Goal: Transaction & Acquisition: Purchase product/service

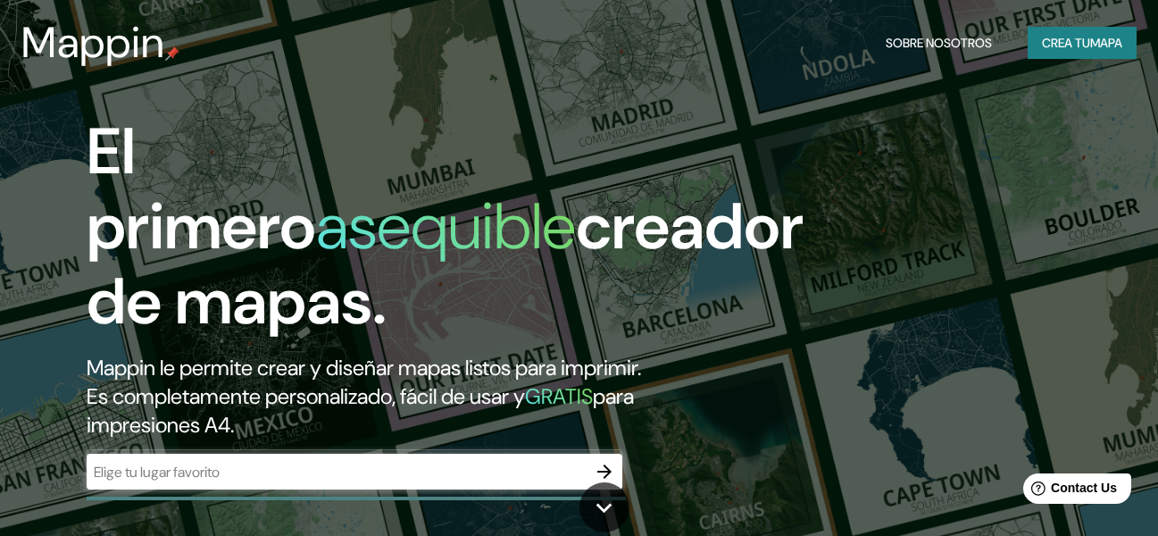
click at [382, 454] on div at bounding box center [355, 472] width 536 height 36
type input "t"
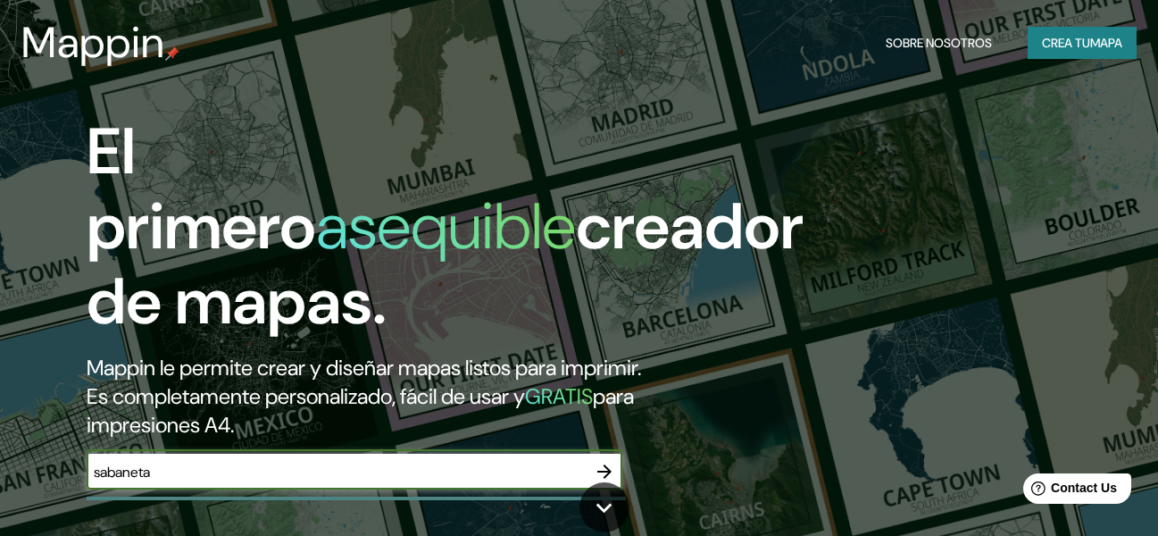
type input "sabaneta"
click at [596, 461] on icon "button" at bounding box center [604, 471] width 21 height 21
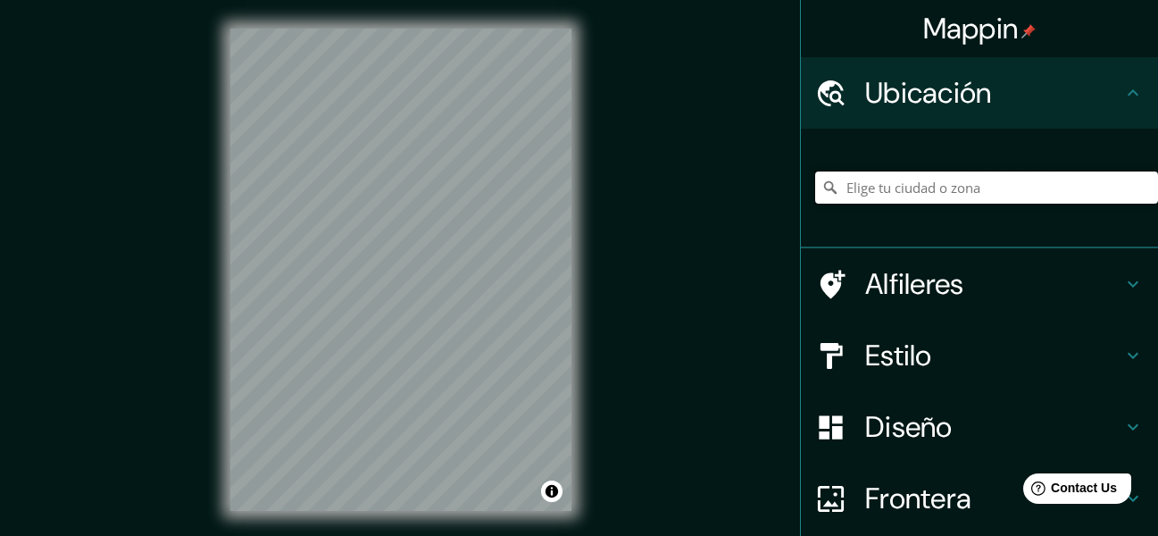
click at [983, 193] on input "Pick your city or area" at bounding box center [986, 187] width 343 height 32
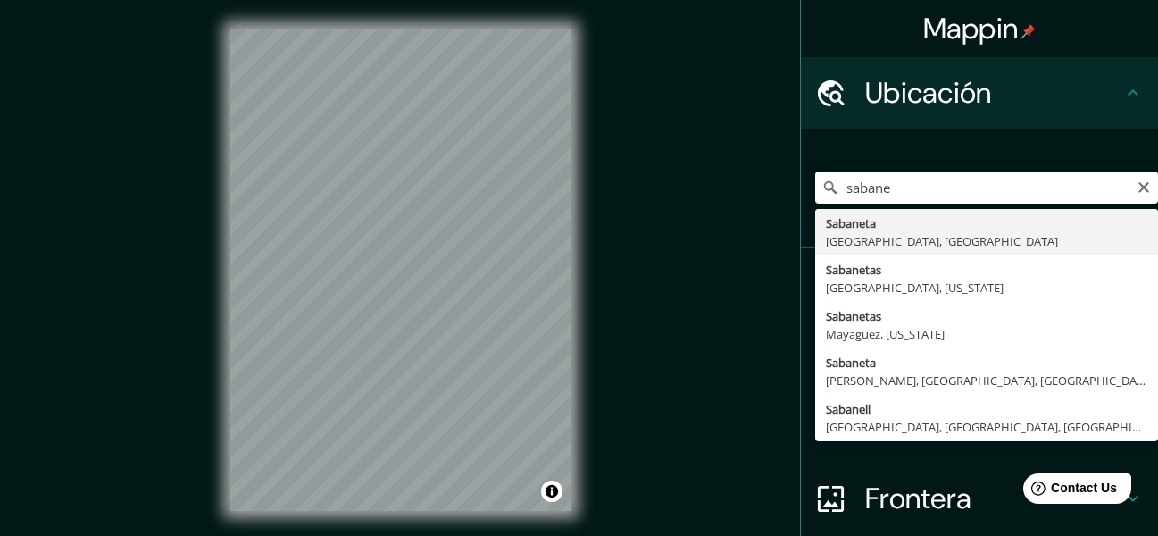
type input "[GEOGRAPHIC_DATA], [GEOGRAPHIC_DATA], [GEOGRAPHIC_DATA]"
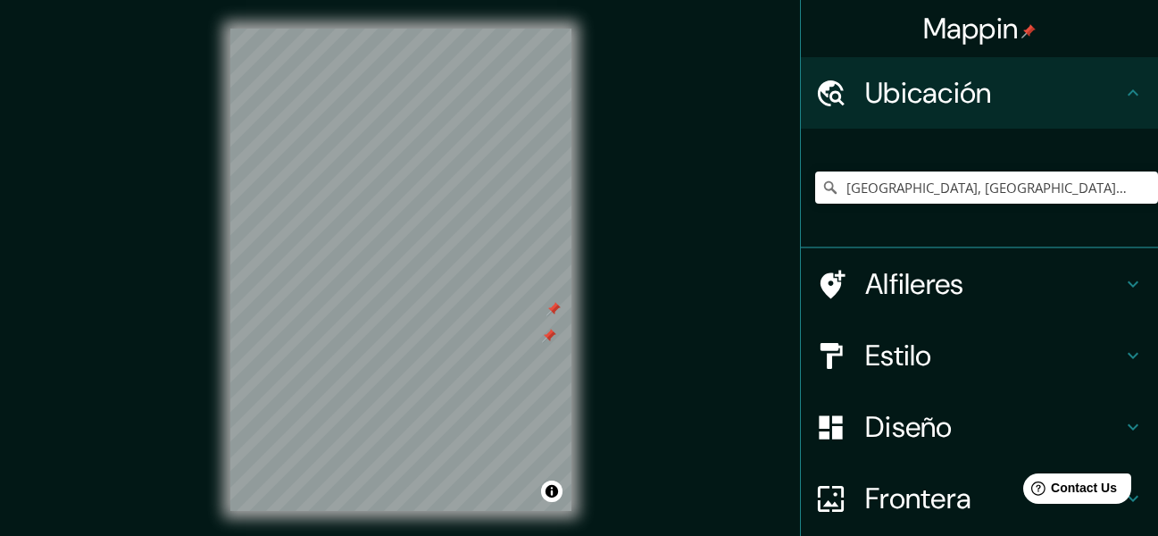
click at [923, 278] on h4 "Alfileres" at bounding box center [993, 284] width 257 height 36
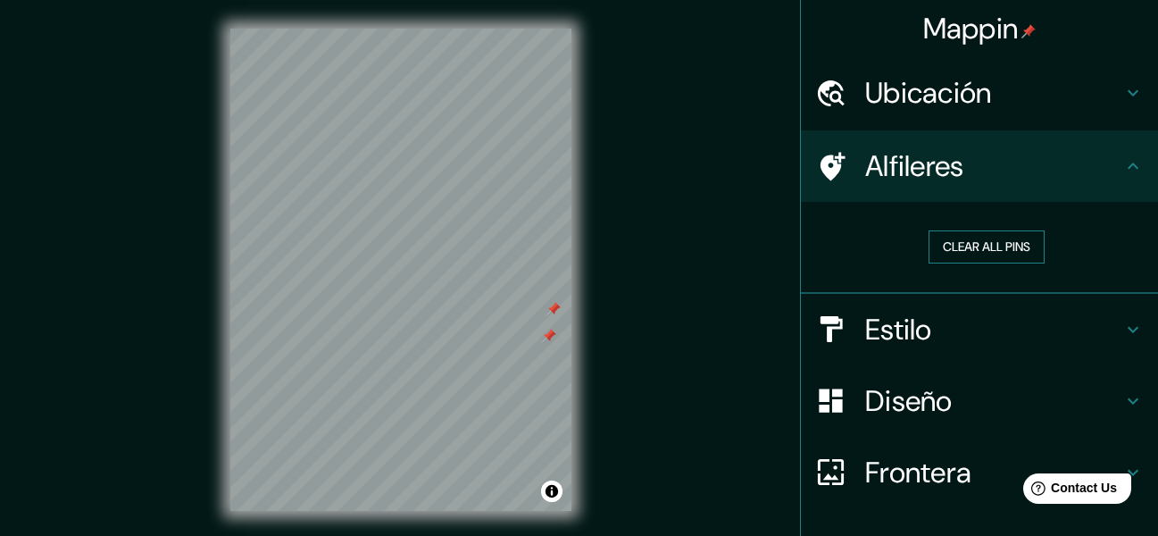
click at [958, 252] on button "Clear all pins" at bounding box center [987, 246] width 116 height 33
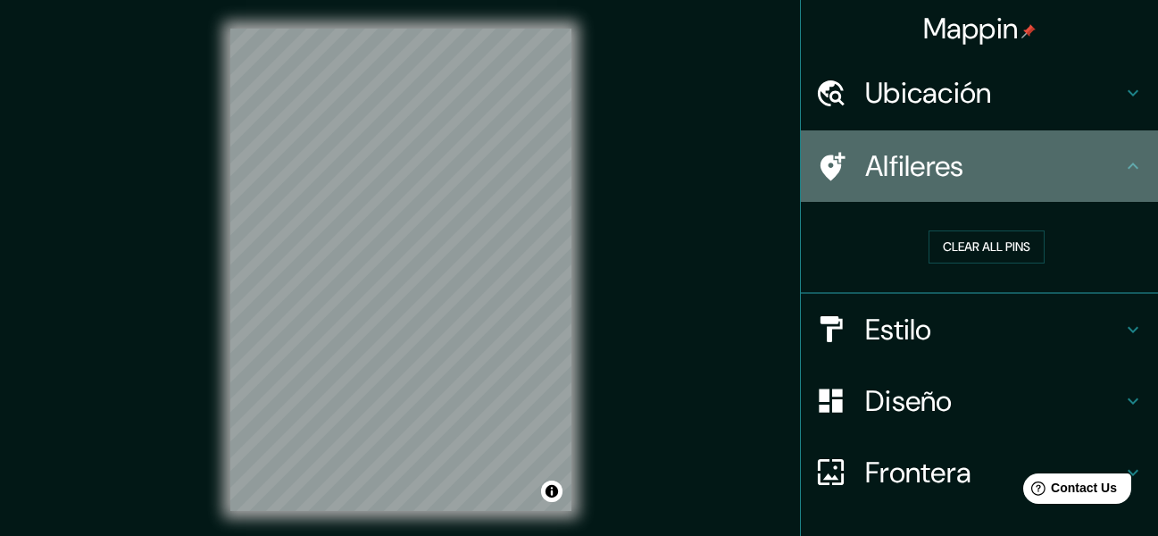
click at [1075, 185] on div "Alfileres" at bounding box center [979, 165] width 357 height 71
click at [1122, 171] on icon at bounding box center [1132, 165] width 21 height 21
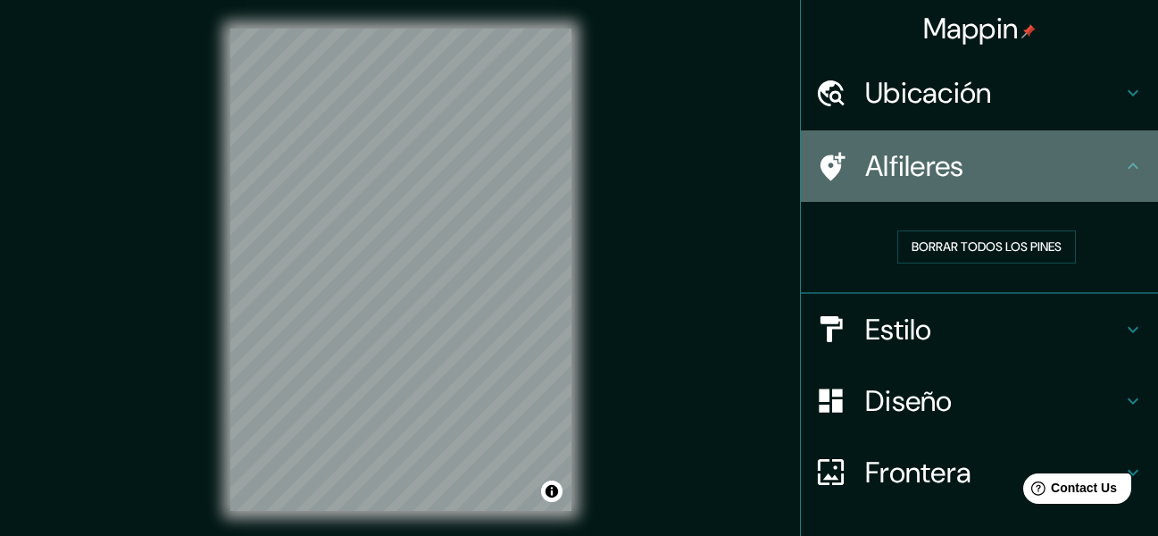
click at [1122, 169] on icon at bounding box center [1132, 165] width 21 height 21
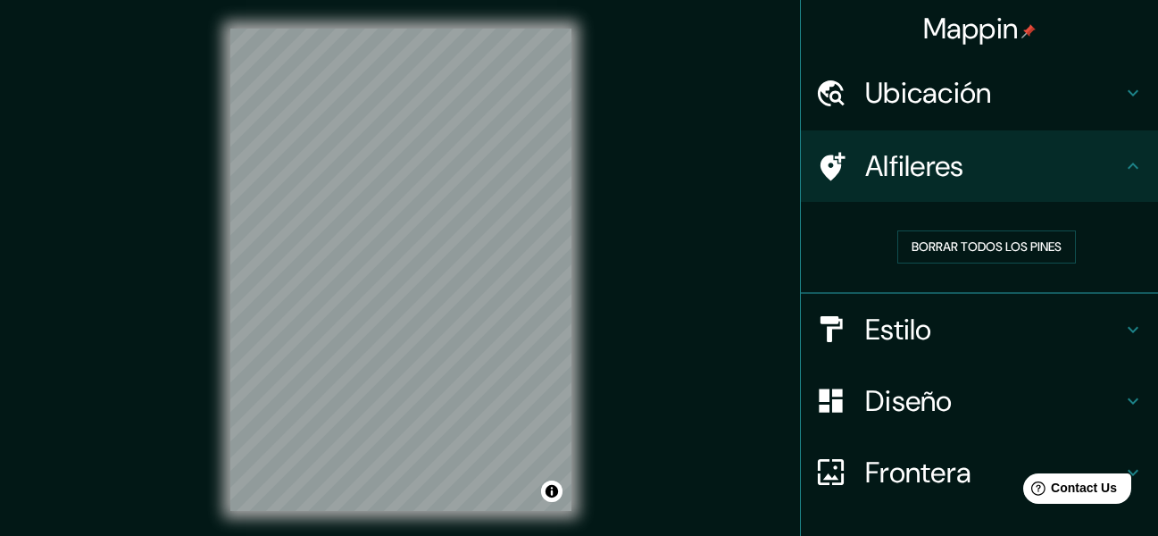
click at [1122, 320] on icon at bounding box center [1132, 329] width 21 height 21
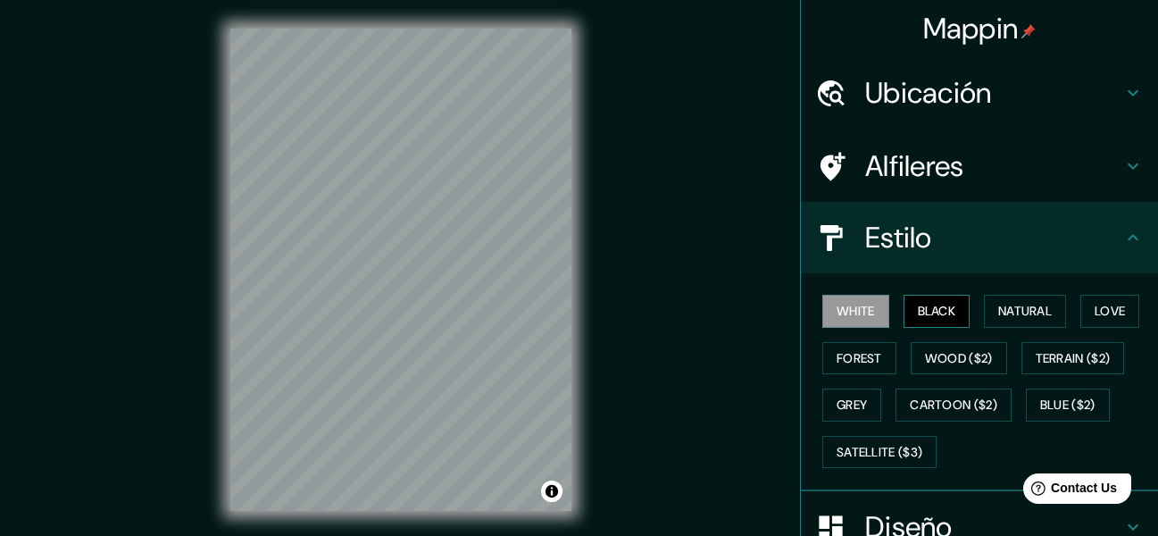
click at [942, 320] on button "Black" at bounding box center [937, 311] width 67 height 33
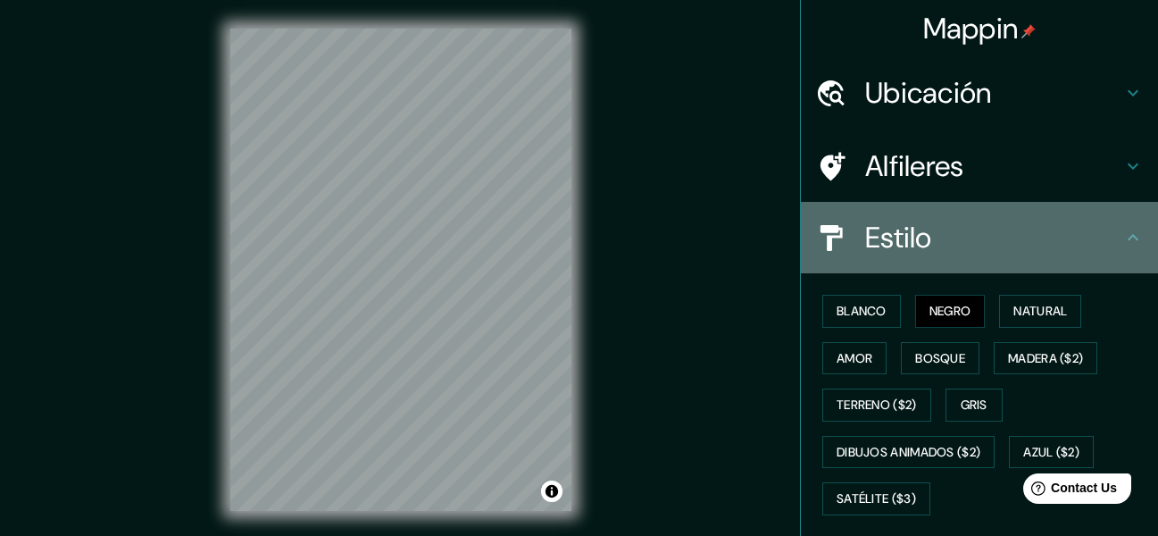
click at [1122, 246] on icon at bounding box center [1132, 237] width 21 height 21
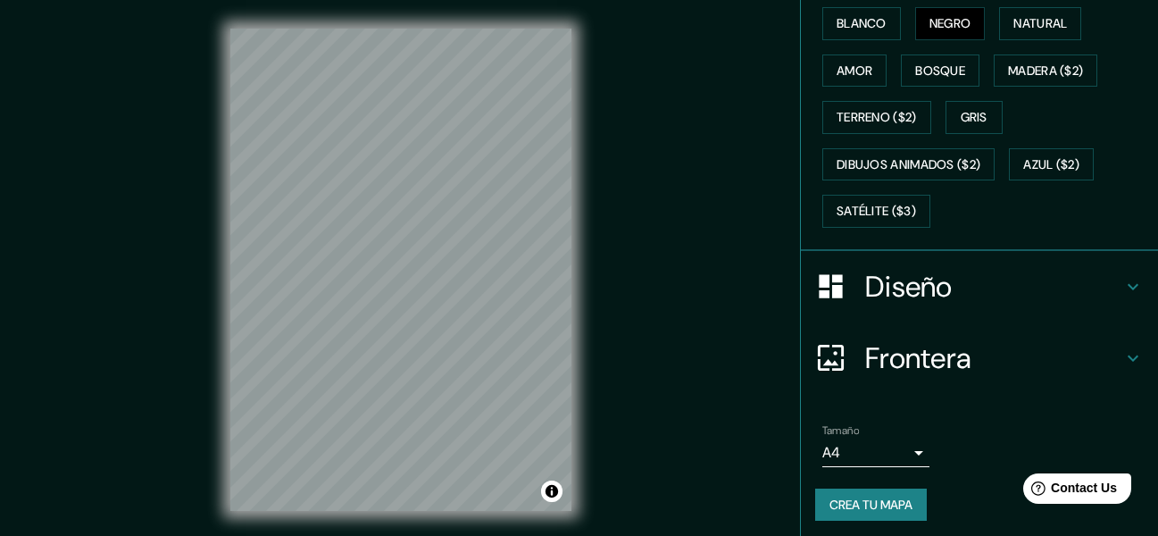
scroll to position [294, 0]
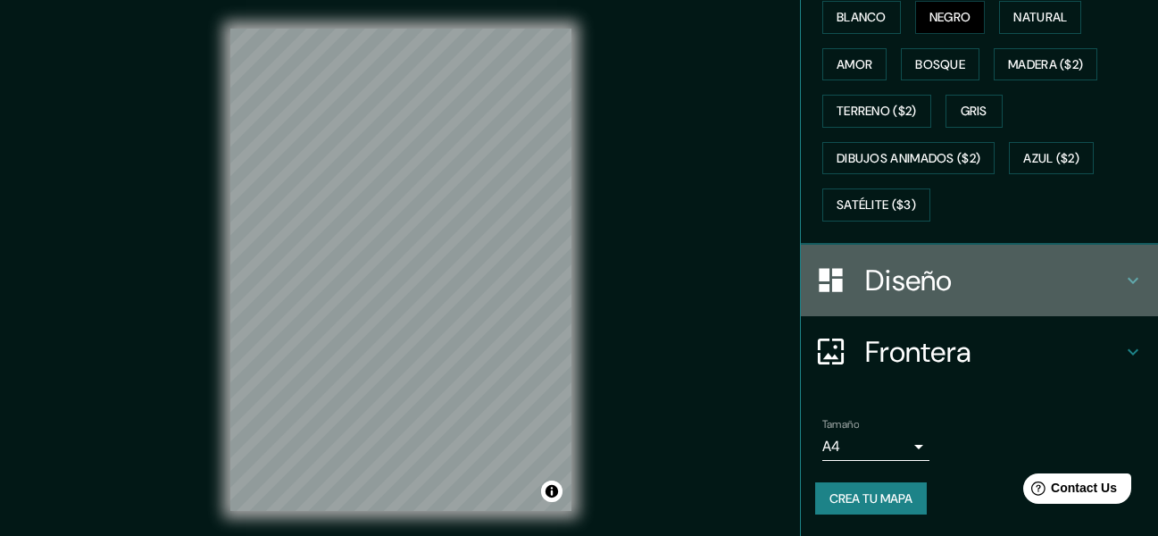
click at [1098, 279] on h4 "Diseño" at bounding box center [993, 281] width 257 height 36
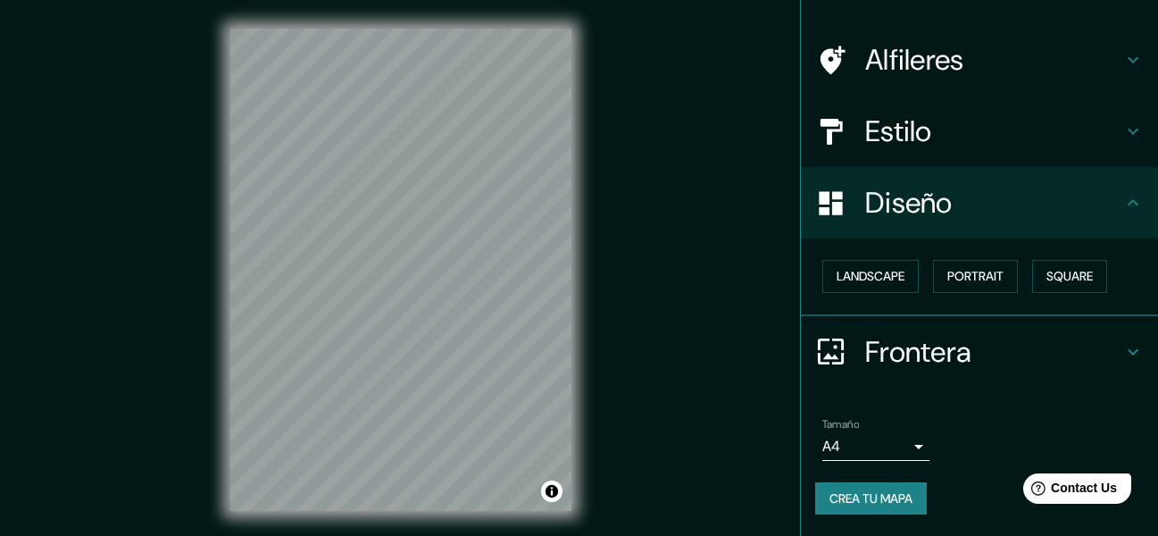
scroll to position [106, 0]
click at [888, 277] on button "Landscape" at bounding box center [870, 276] width 96 height 33
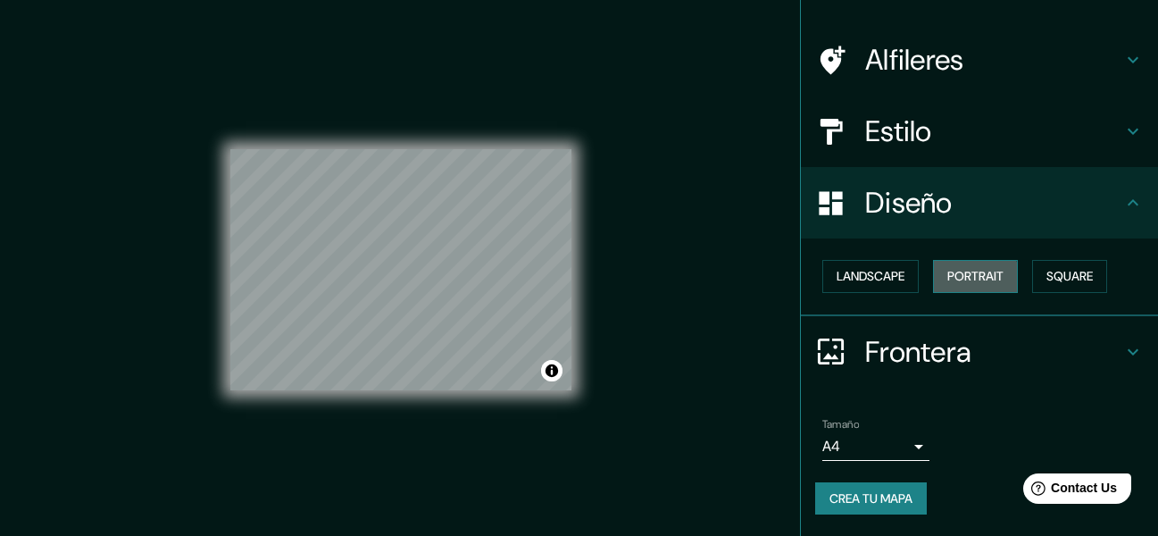
click at [937, 280] on button "Portrait" at bounding box center [975, 276] width 85 height 33
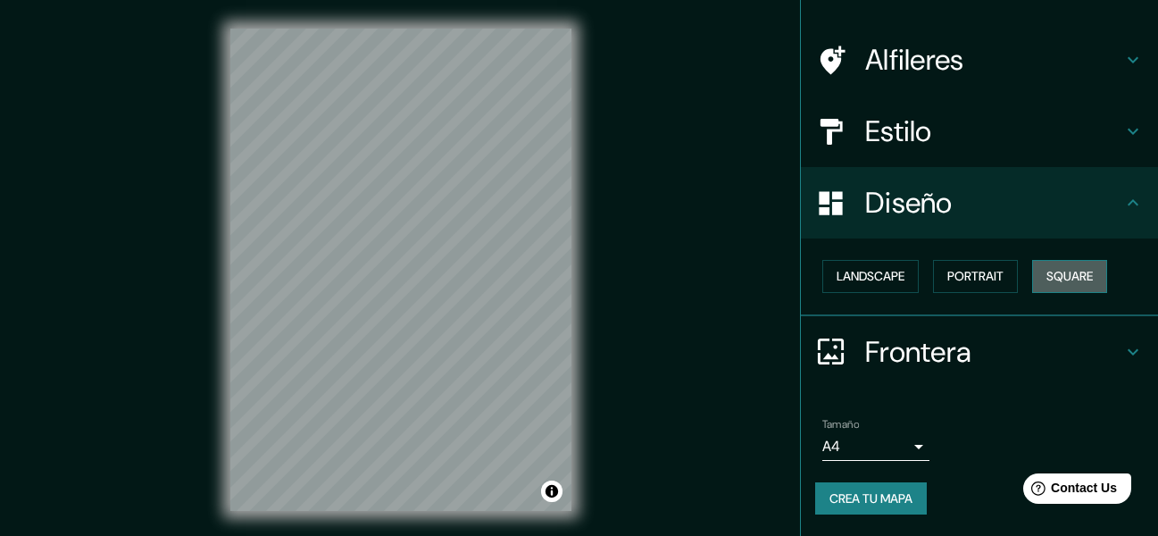
click at [1041, 266] on button "Square" at bounding box center [1069, 276] width 75 height 33
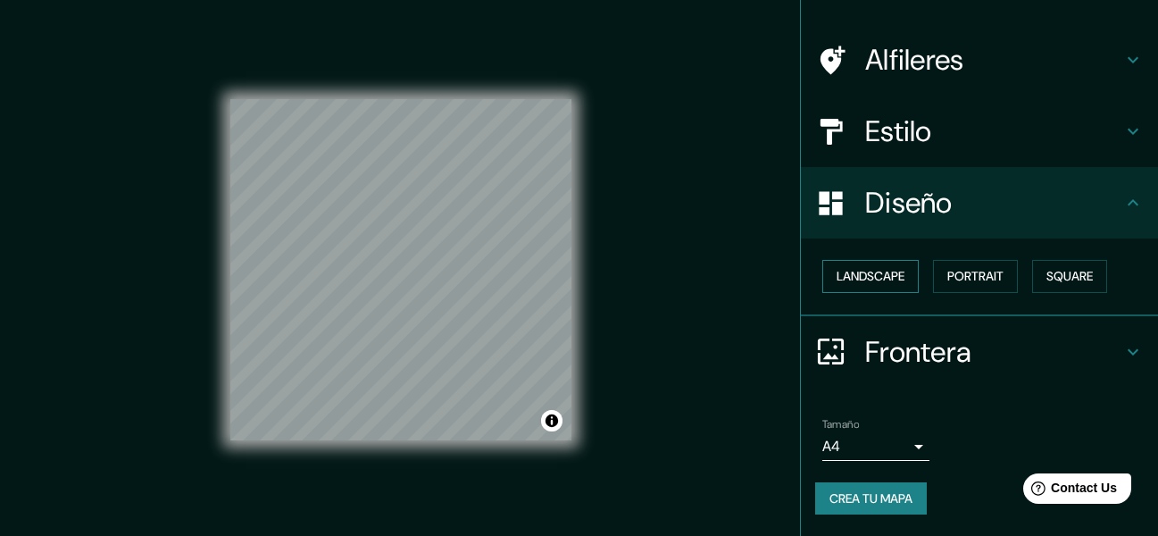
click at [876, 274] on button "Landscape" at bounding box center [870, 276] width 96 height 33
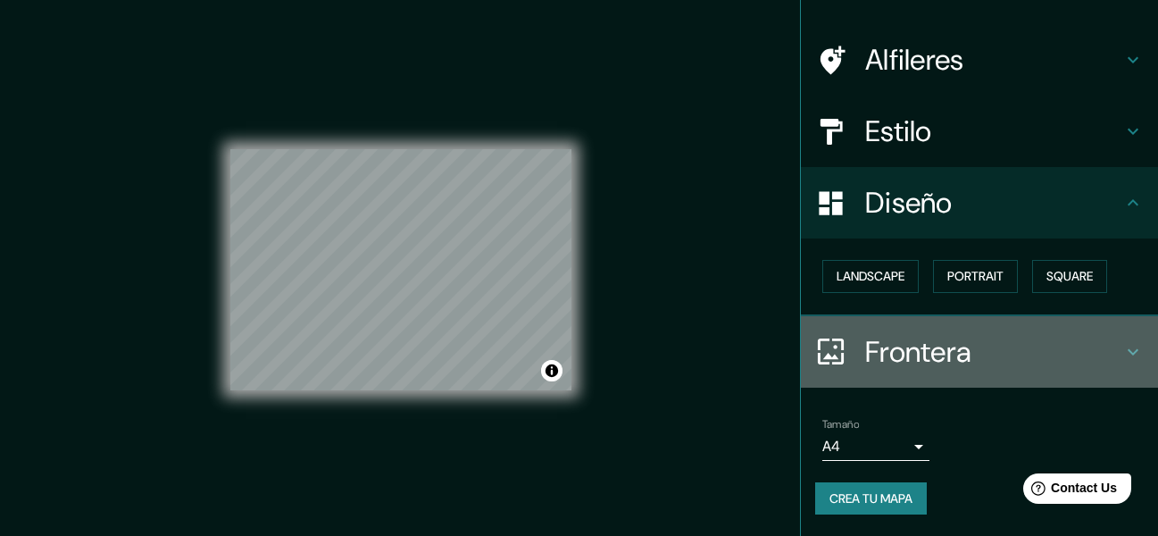
click at [1117, 338] on div "Frontera" at bounding box center [979, 351] width 357 height 71
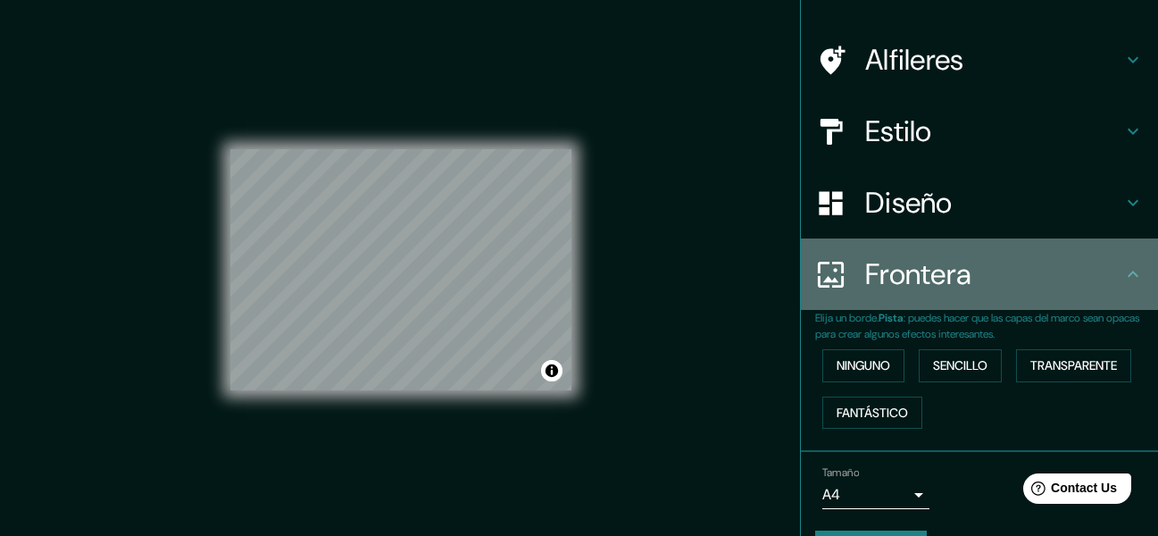
click at [1122, 282] on icon at bounding box center [1132, 273] width 21 height 21
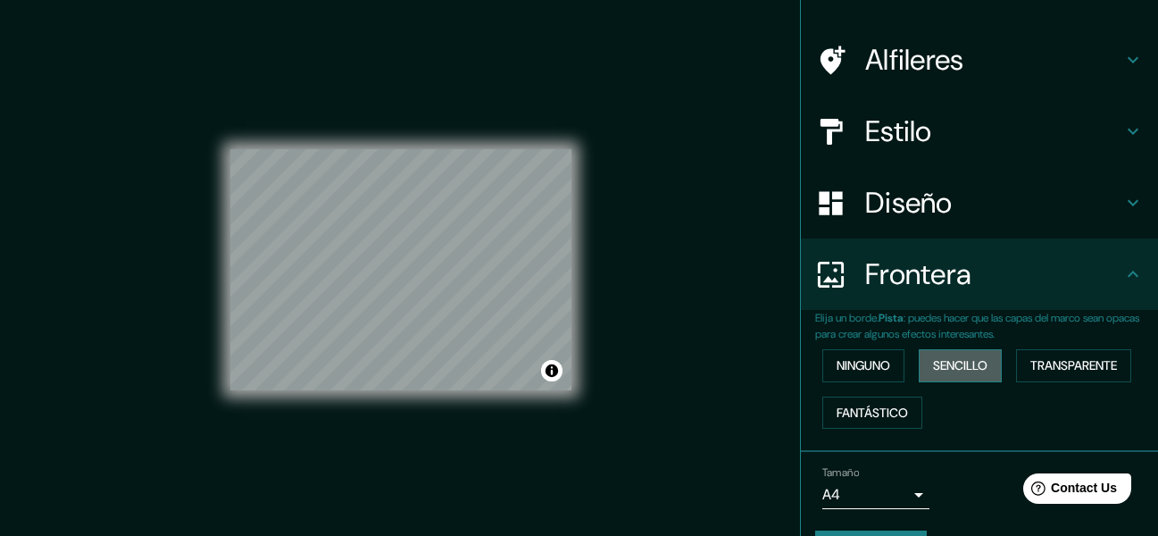
click at [960, 363] on button "Sencillo" at bounding box center [960, 365] width 83 height 33
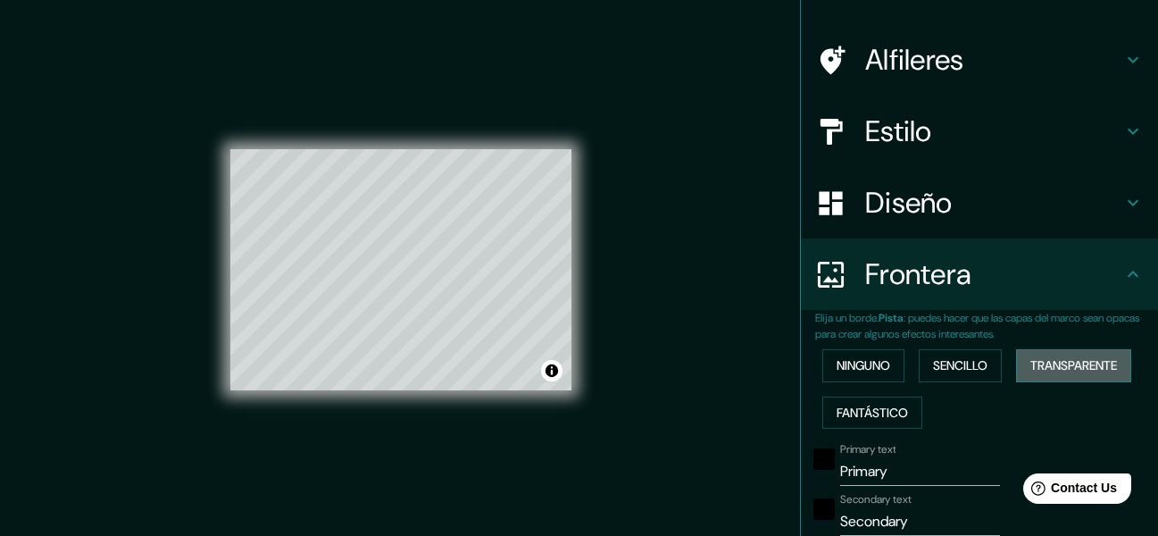
click at [1031, 364] on button "Transparente" at bounding box center [1073, 365] width 115 height 33
click at [897, 419] on button "Fantástico" at bounding box center [872, 412] width 100 height 33
click at [868, 377] on button "Ninguno" at bounding box center [863, 365] width 82 height 33
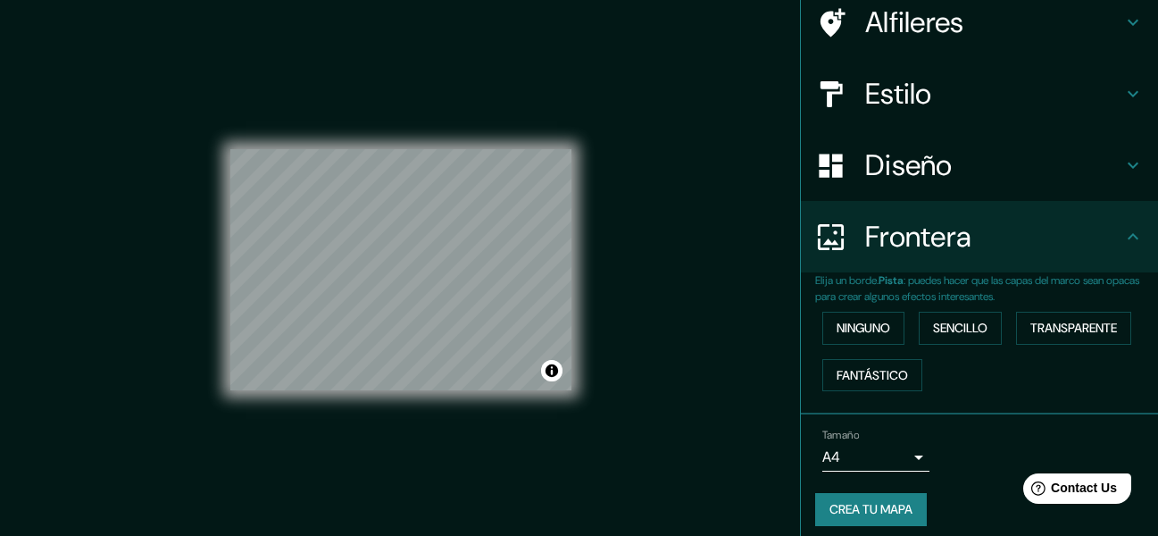
scroll to position [155, 0]
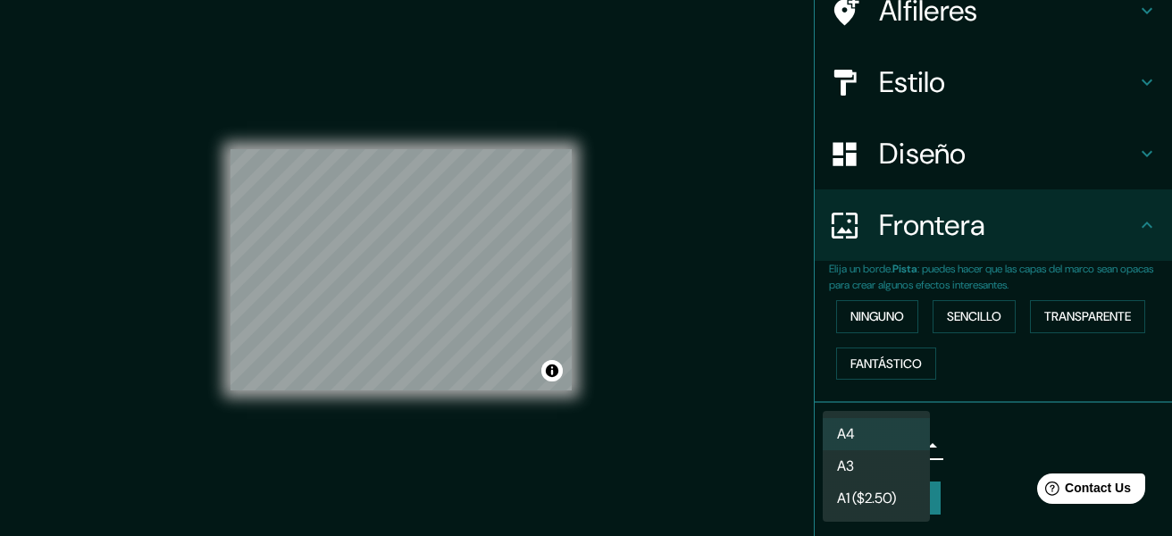
click at [903, 439] on body "Mappin Ubicación [GEOGRAPHIC_DATA], [GEOGRAPHIC_DATA], [GEOGRAPHIC_DATA] Alfile…" at bounding box center [586, 268] width 1172 height 536
click at [885, 478] on li "A3" at bounding box center [875, 466] width 107 height 32
click at [880, 452] on body "Mappin Ubicación [GEOGRAPHIC_DATA], [GEOGRAPHIC_DATA], [GEOGRAPHIC_DATA] Alfile…" at bounding box center [586, 268] width 1172 height 536
click at [877, 421] on li "A4" at bounding box center [875, 434] width 107 height 32
click at [879, 436] on body "Mappin Ubicación [GEOGRAPHIC_DATA], [GEOGRAPHIC_DATA], [GEOGRAPHIC_DATA] Alfile…" at bounding box center [586, 268] width 1172 height 536
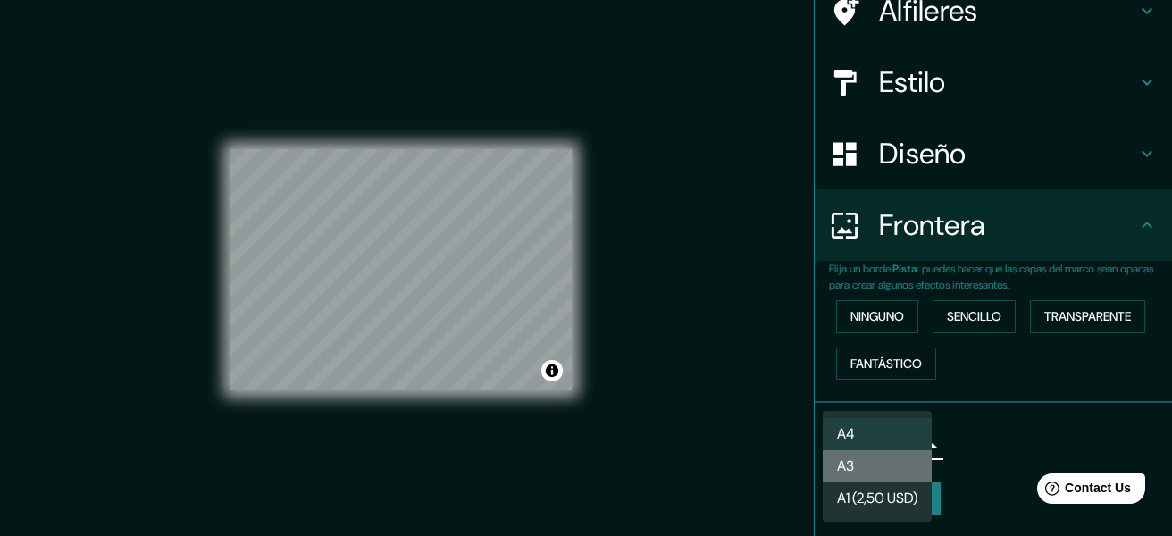
click at [870, 460] on li "A3" at bounding box center [876, 466] width 109 height 32
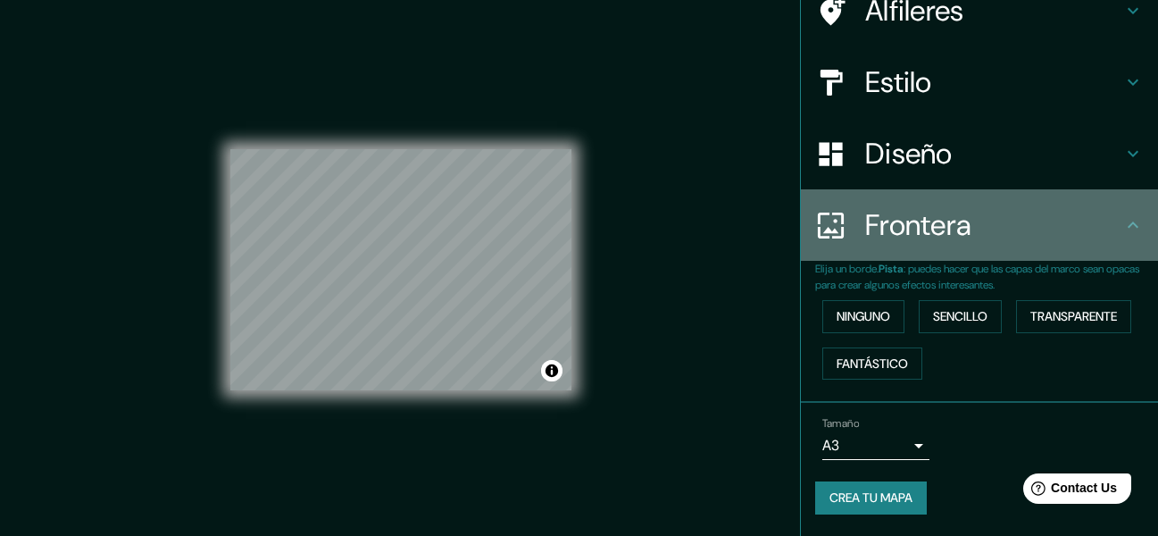
click at [1123, 214] on icon at bounding box center [1132, 224] width 21 height 21
click at [1122, 224] on icon at bounding box center [1132, 224] width 21 height 21
click at [1012, 229] on h4 "Frontera" at bounding box center [993, 225] width 257 height 36
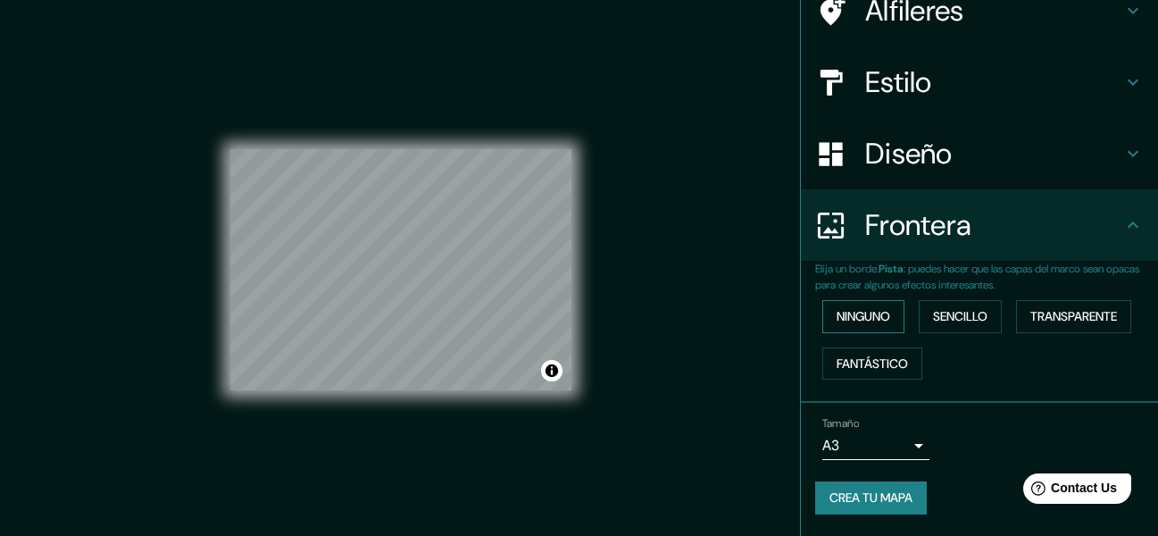
click at [876, 310] on button "Ninguno" at bounding box center [863, 316] width 82 height 33
click at [1048, 104] on div "Estilo" at bounding box center [979, 81] width 357 height 71
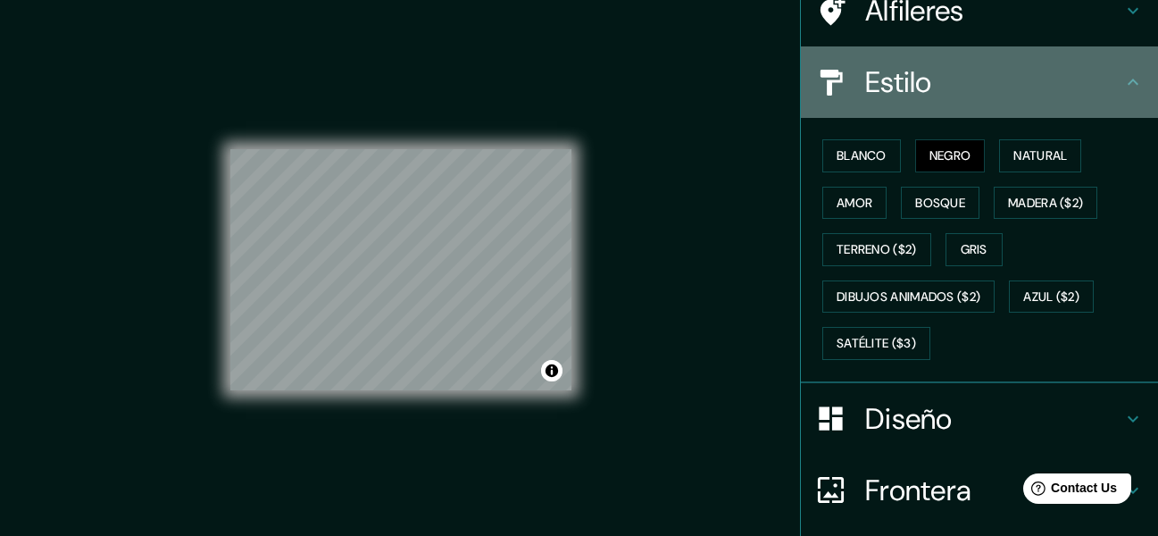
click at [1103, 82] on h4 "Estilo" at bounding box center [993, 82] width 257 height 36
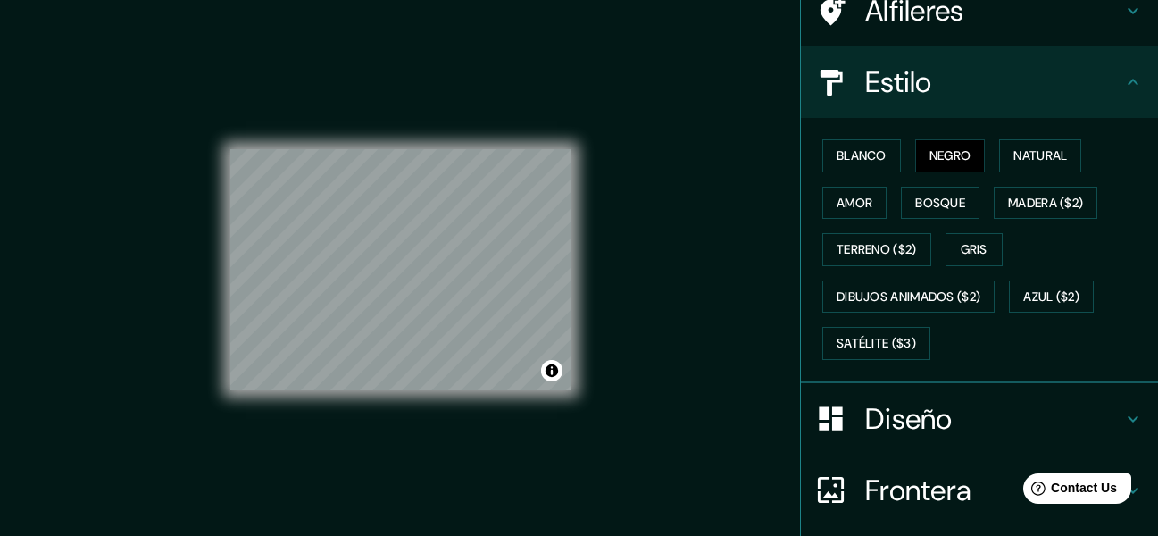
click at [1122, 79] on icon at bounding box center [1132, 81] width 21 height 21
click at [941, 197] on button "Bosque" at bounding box center [940, 203] width 79 height 33
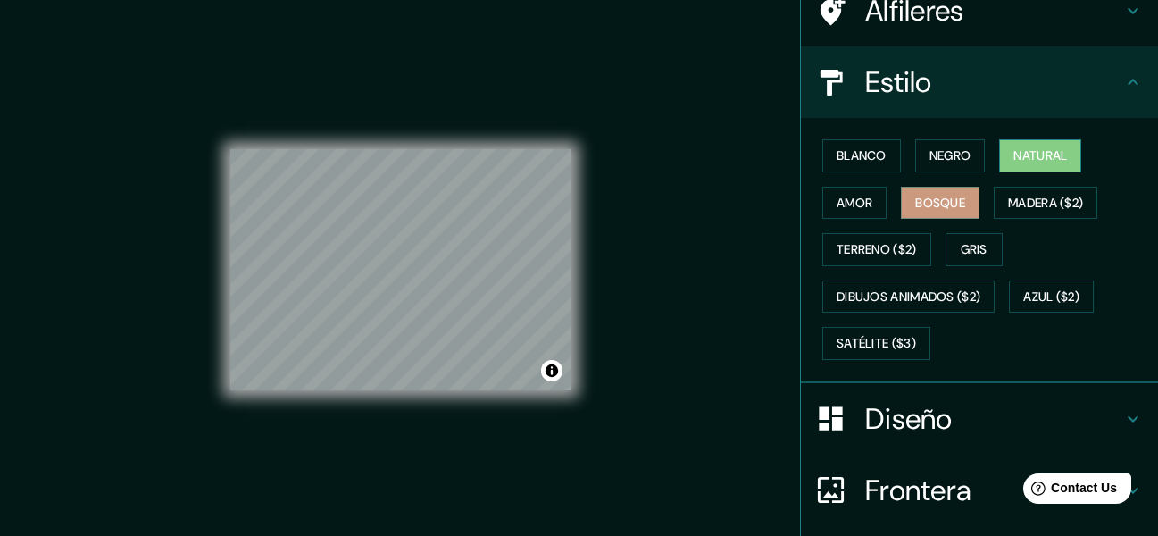
click at [999, 162] on button "Natural" at bounding box center [1040, 155] width 82 height 33
click at [945, 160] on button "Negro" at bounding box center [950, 155] width 71 height 33
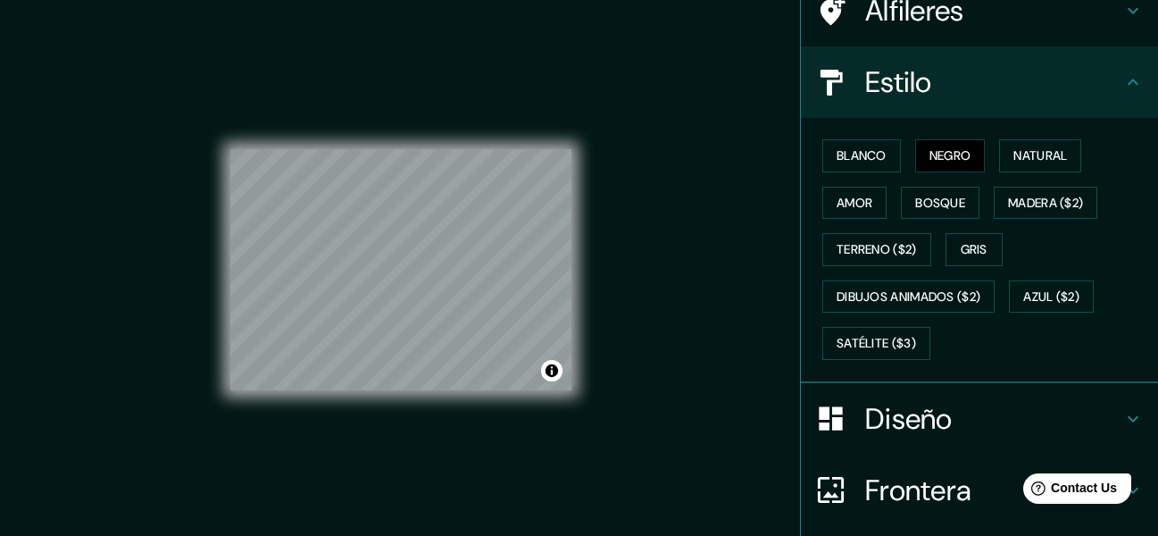
click at [1126, 88] on icon at bounding box center [1132, 81] width 21 height 21
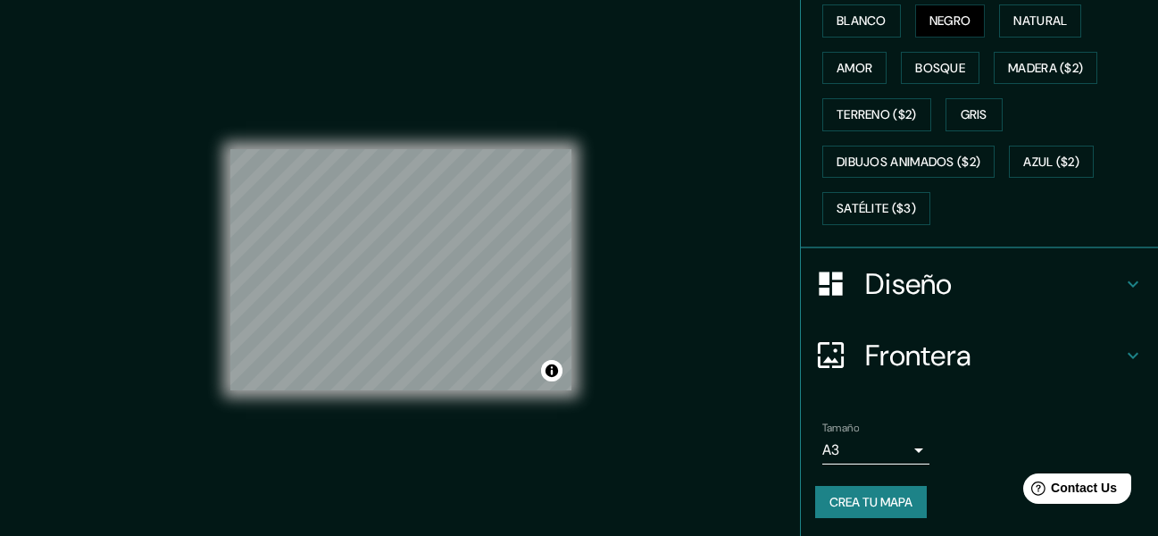
scroll to position [294, 0]
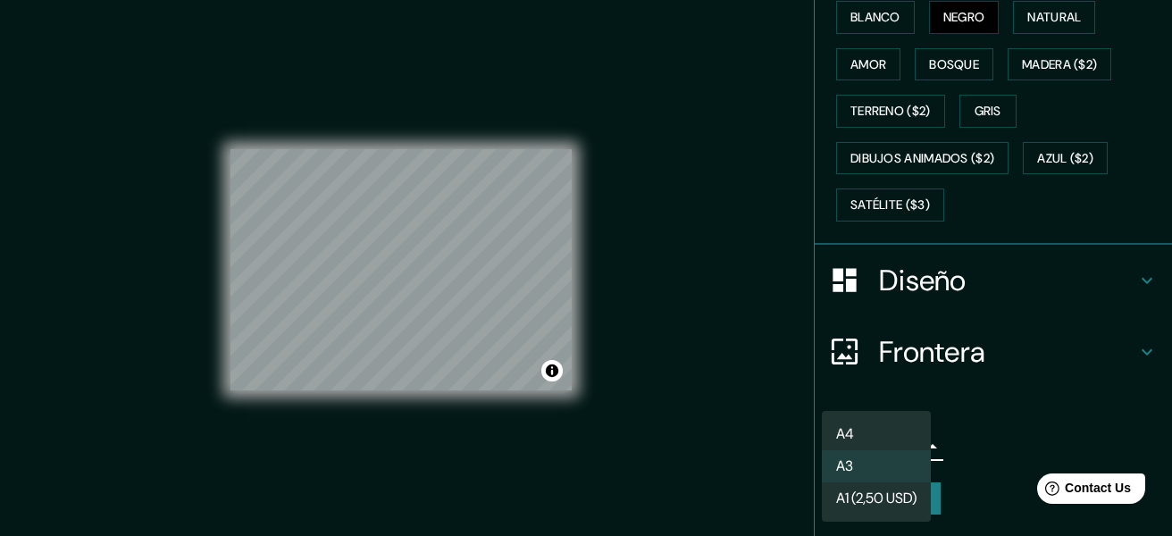
click at [886, 448] on body "Mappin Ubicación Sabaneta, [GEOGRAPHIC_DATA], [GEOGRAPHIC_DATA] Alfileres Estil…" at bounding box center [586, 268] width 1172 height 536
click at [883, 435] on li "A4" at bounding box center [875, 434] width 109 height 32
type input "single"
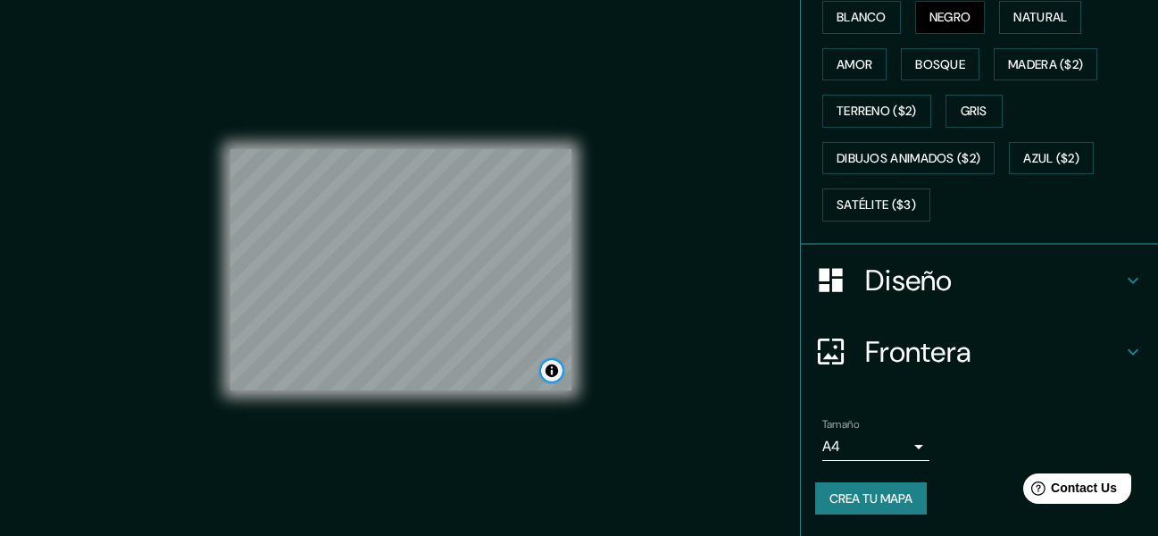
click at [554, 375] on button "Toggle attribution" at bounding box center [551, 370] width 21 height 21
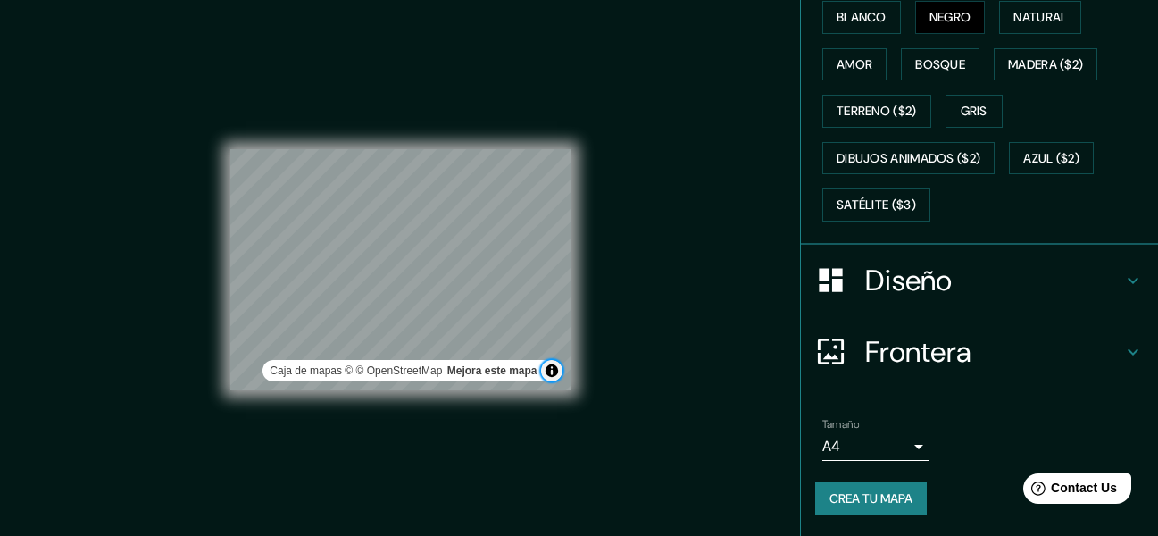
click at [555, 376] on button "Toggle attribution" at bounding box center [551, 370] width 21 height 21
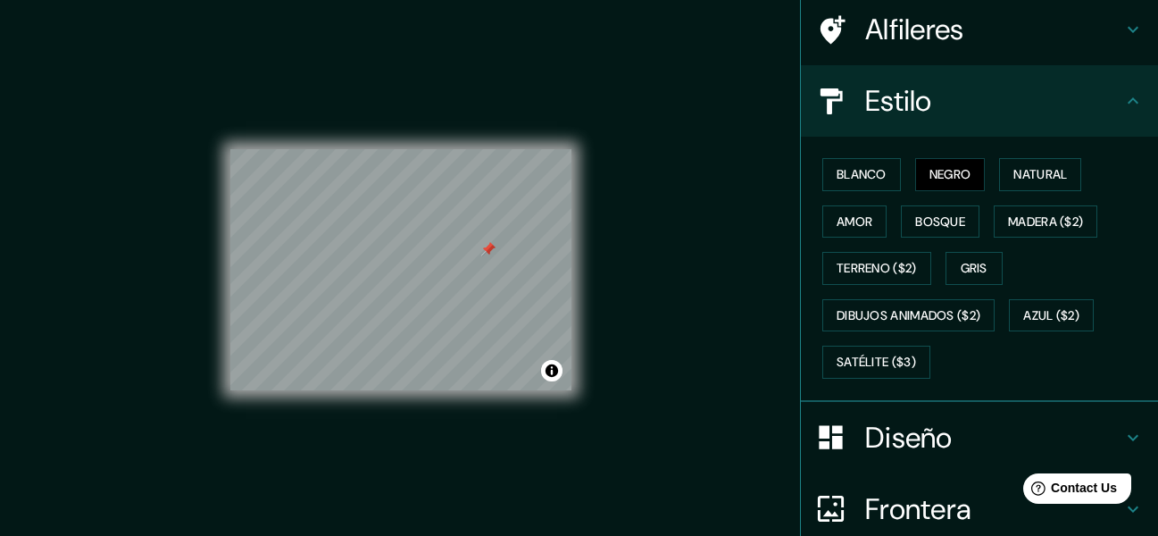
scroll to position [71, 0]
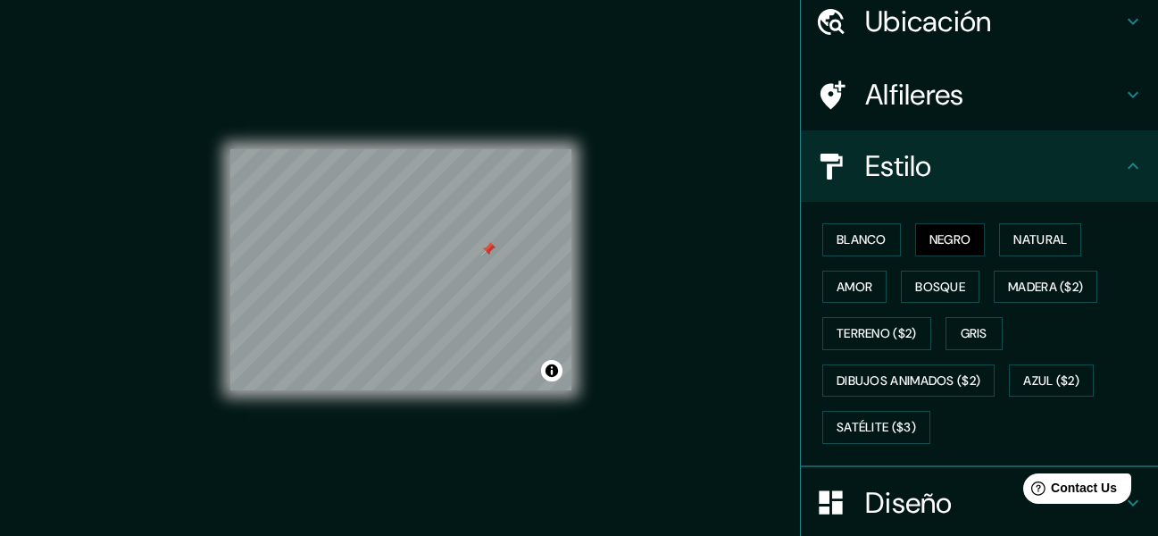
click at [1122, 158] on icon at bounding box center [1132, 165] width 21 height 21
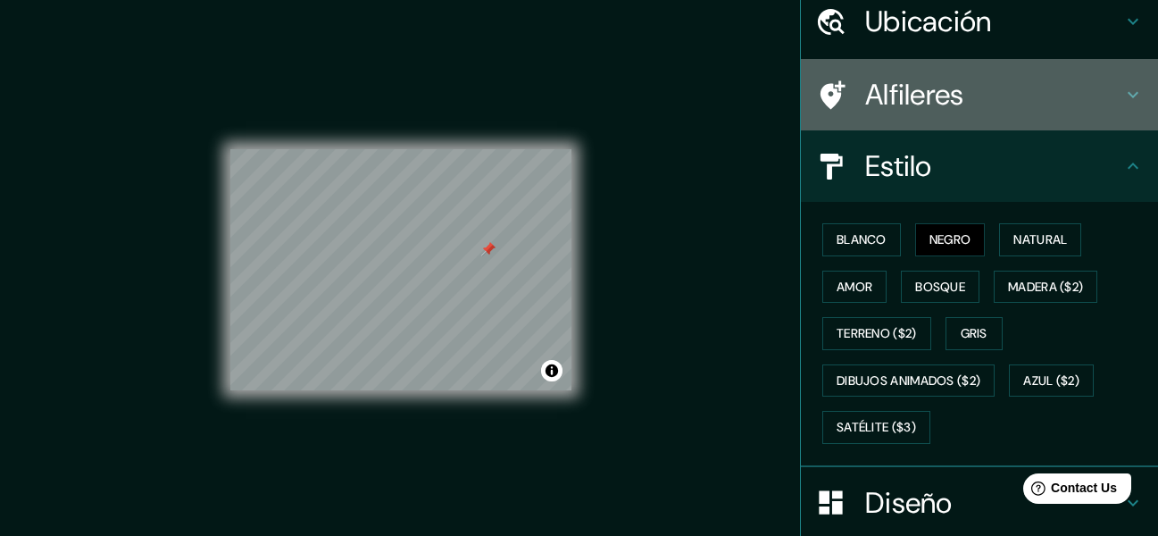
click at [1122, 100] on icon at bounding box center [1132, 94] width 21 height 21
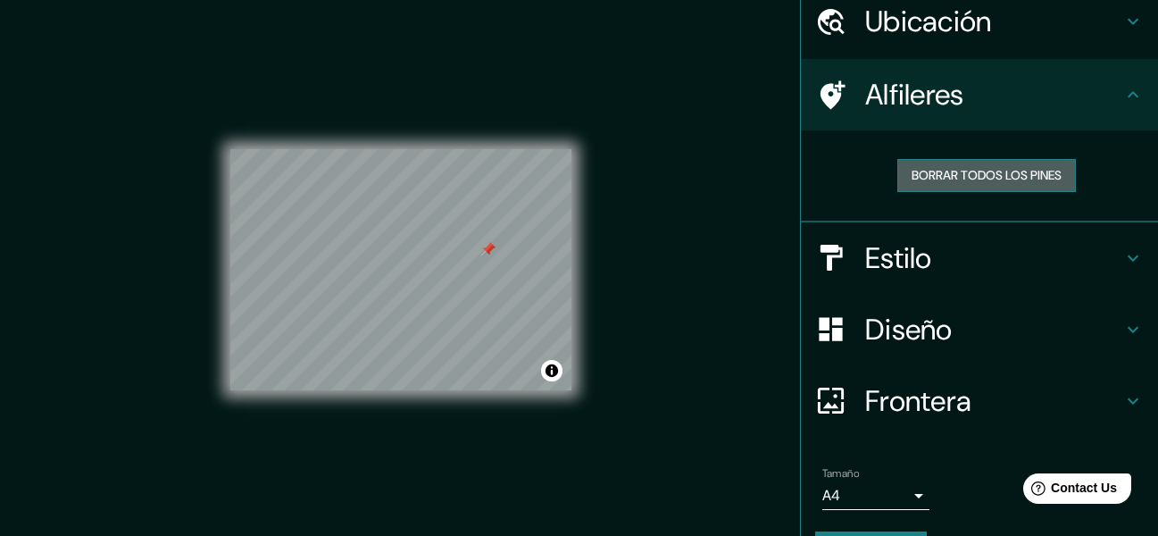
click at [1025, 173] on button "Borrar todos los pines" at bounding box center [986, 175] width 179 height 33
click at [1122, 89] on icon at bounding box center [1132, 94] width 21 height 21
click at [699, 203] on div "Mappin Ubicación Sabaneta, [GEOGRAPHIC_DATA], [GEOGRAPHIC_DATA] Alfileres Borra…" at bounding box center [579, 284] width 1158 height 568
drag, startPoint x: 669, startPoint y: 205, endPoint x: 631, endPoint y: 213, distance: 38.2
click at [631, 213] on div "Mappin Ubicación Sabaneta, [GEOGRAPHIC_DATA], [GEOGRAPHIC_DATA] Alfileres Borra…" at bounding box center [579, 284] width 1158 height 568
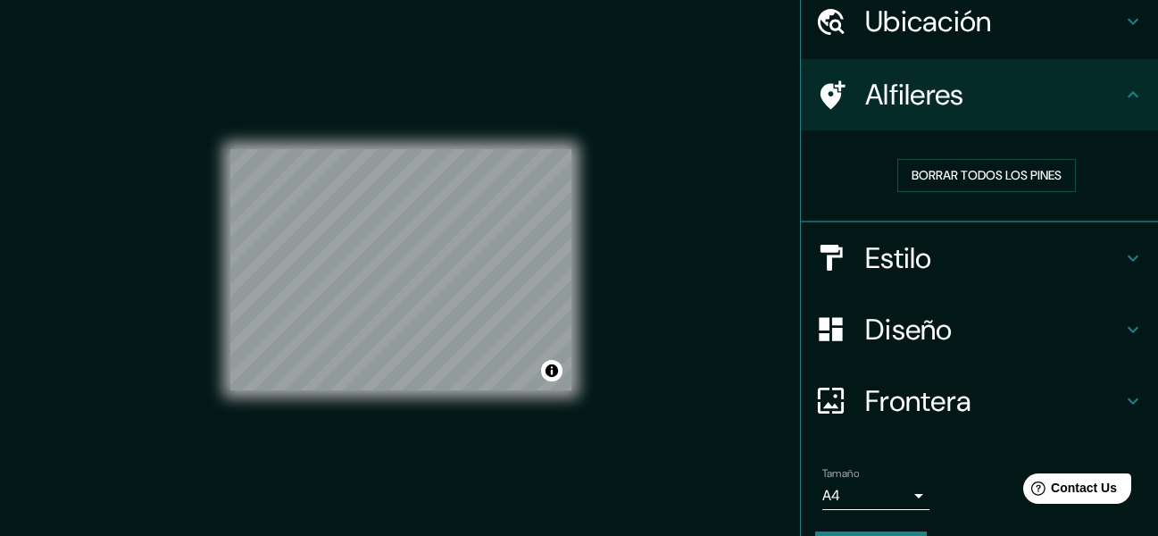
click at [631, 213] on div "Mappin Ubicación Sabaneta, [GEOGRAPHIC_DATA], [GEOGRAPHIC_DATA] Alfileres Borra…" at bounding box center [579, 284] width 1158 height 568
drag, startPoint x: 631, startPoint y: 213, endPoint x: 574, endPoint y: 226, distance: 58.7
click at [600, 221] on div "Mappin Ubicación Sabaneta, [GEOGRAPHIC_DATA], [GEOGRAPHIC_DATA] Alfileres Borra…" at bounding box center [579, 284] width 1158 height 568
click at [911, 178] on button "Borrar todos los pines" at bounding box center [986, 175] width 179 height 33
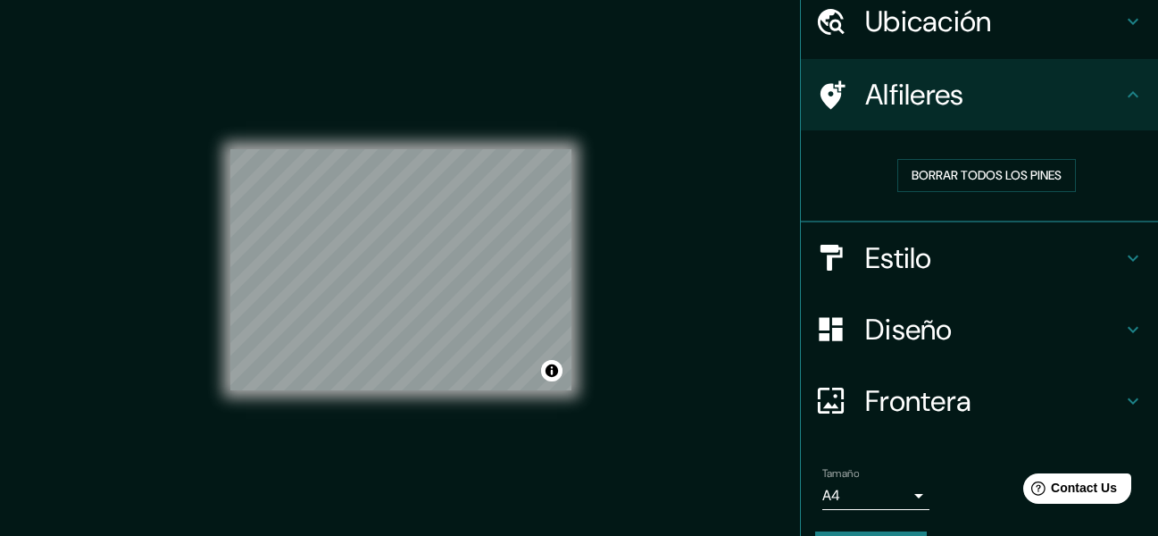
click at [1087, 245] on h4 "Estilo" at bounding box center [993, 258] width 257 height 36
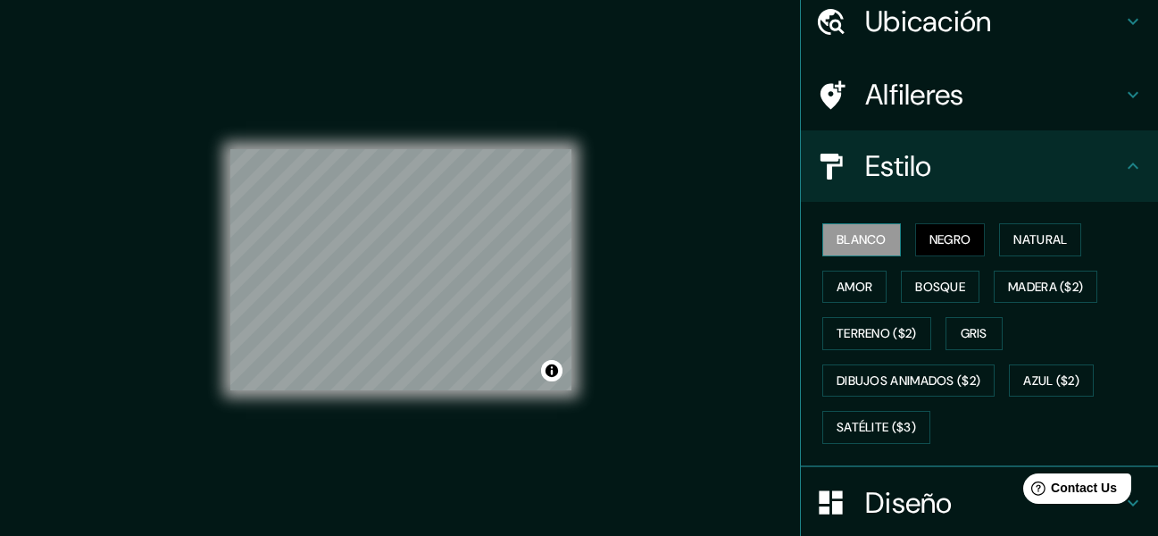
click at [870, 232] on button "Blanco" at bounding box center [861, 239] width 79 height 33
click at [842, 430] on button "Satélite ($3)" at bounding box center [876, 427] width 108 height 33
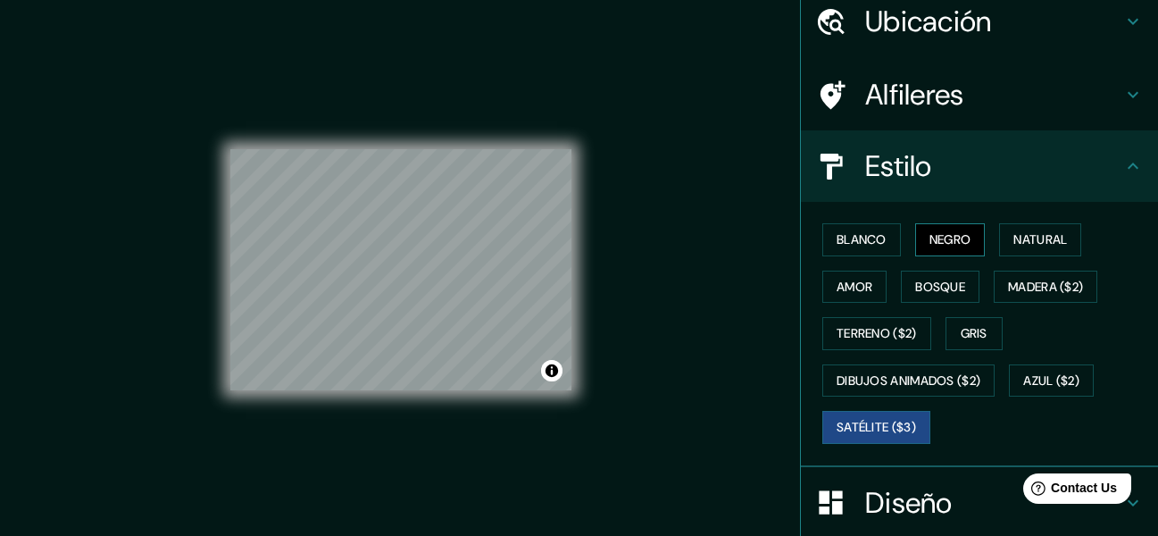
click at [923, 239] on button "Negro" at bounding box center [950, 239] width 71 height 33
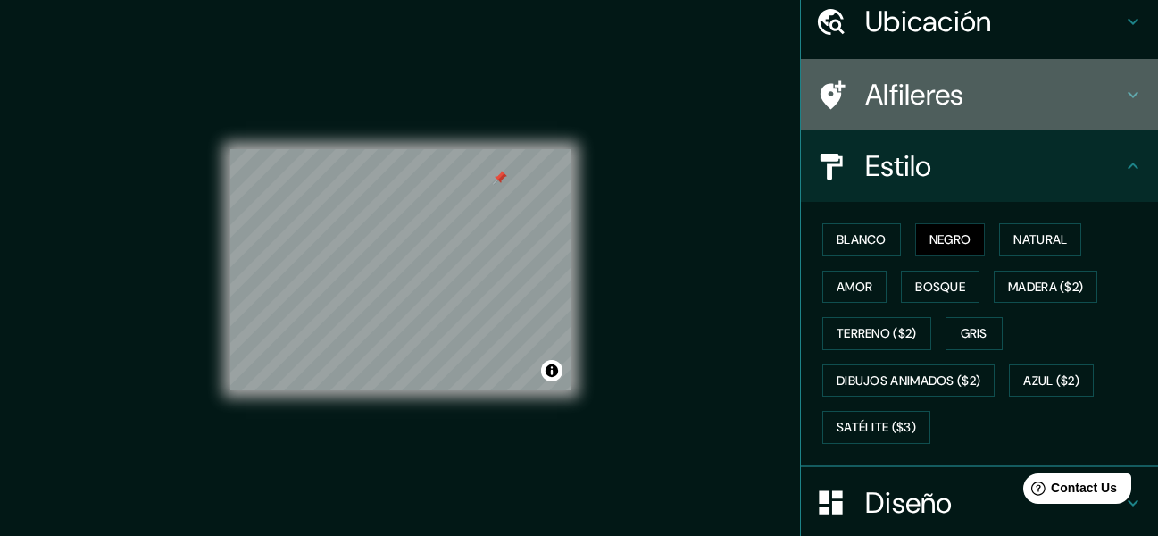
click at [1105, 103] on h4 "Alfileres" at bounding box center [993, 95] width 257 height 36
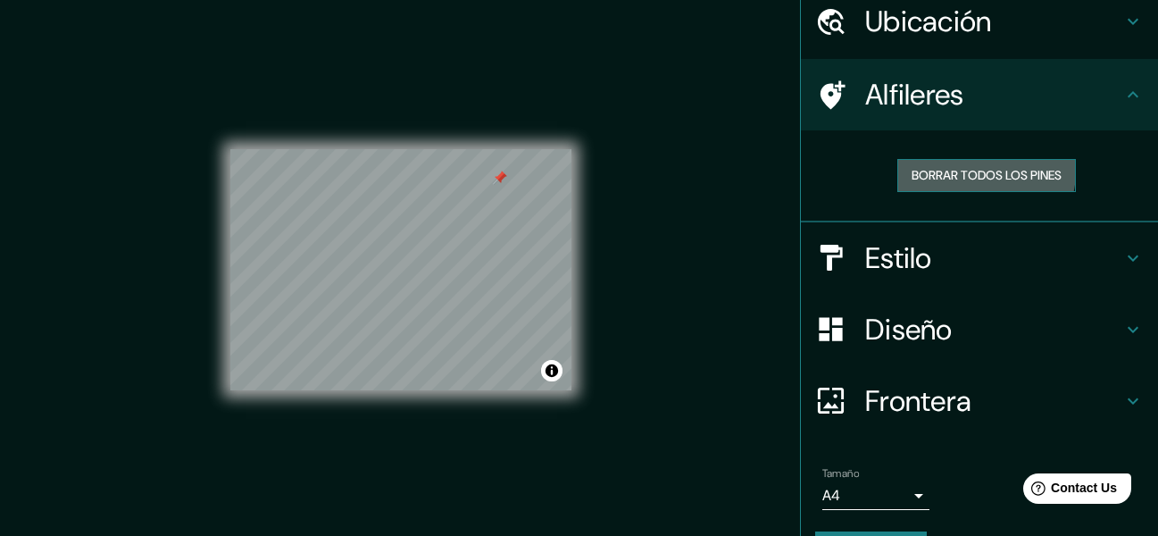
click at [967, 171] on button "Borrar todos los pines" at bounding box center [986, 175] width 179 height 33
click at [1126, 108] on div "Alfileres" at bounding box center [979, 94] width 357 height 71
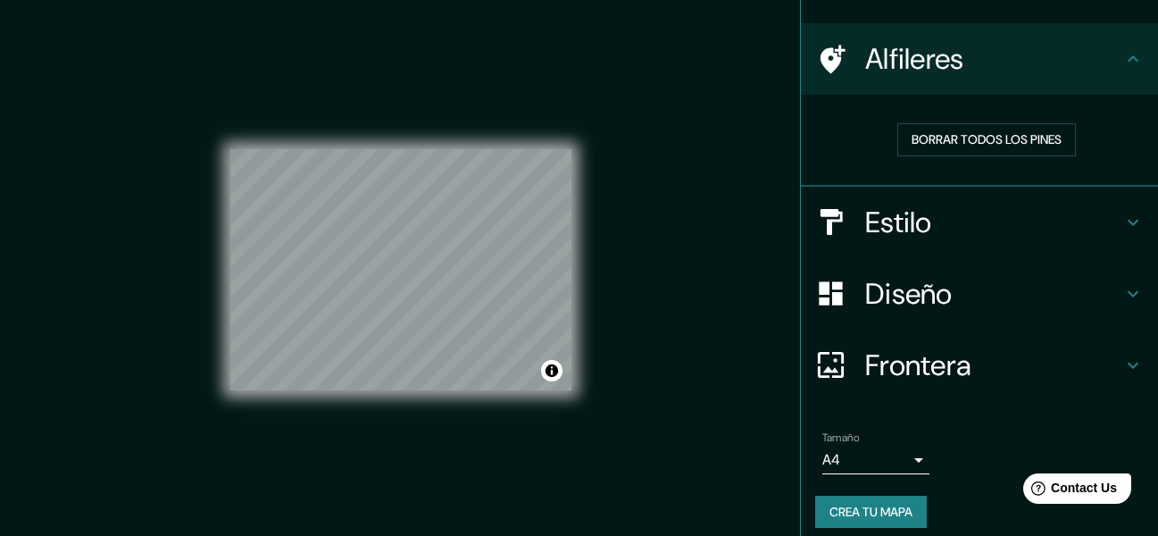
scroll to position [121, 0]
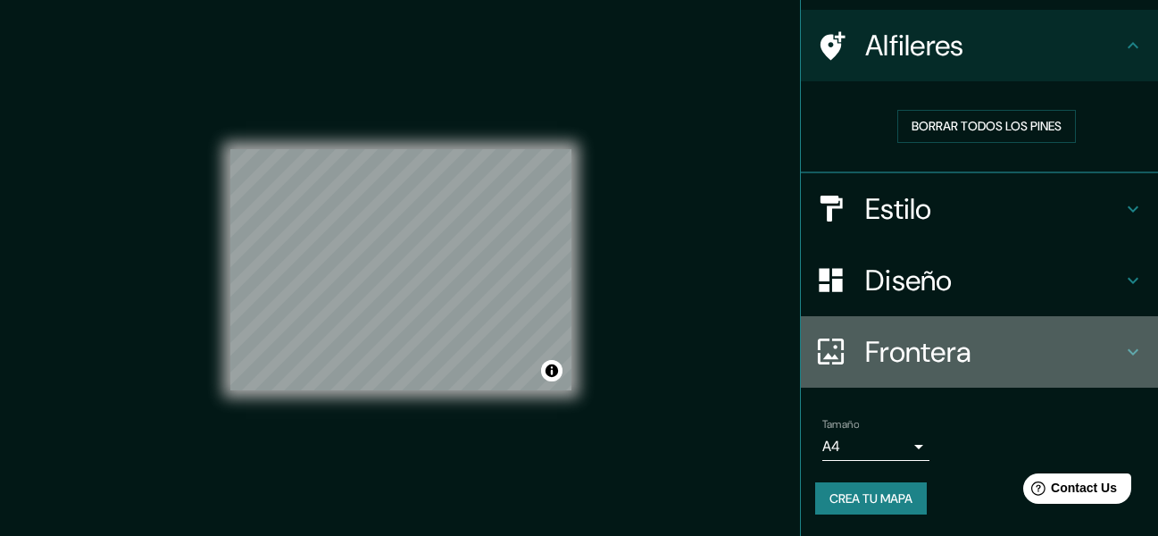
click at [1015, 343] on h4 "Frontera" at bounding box center [993, 352] width 257 height 36
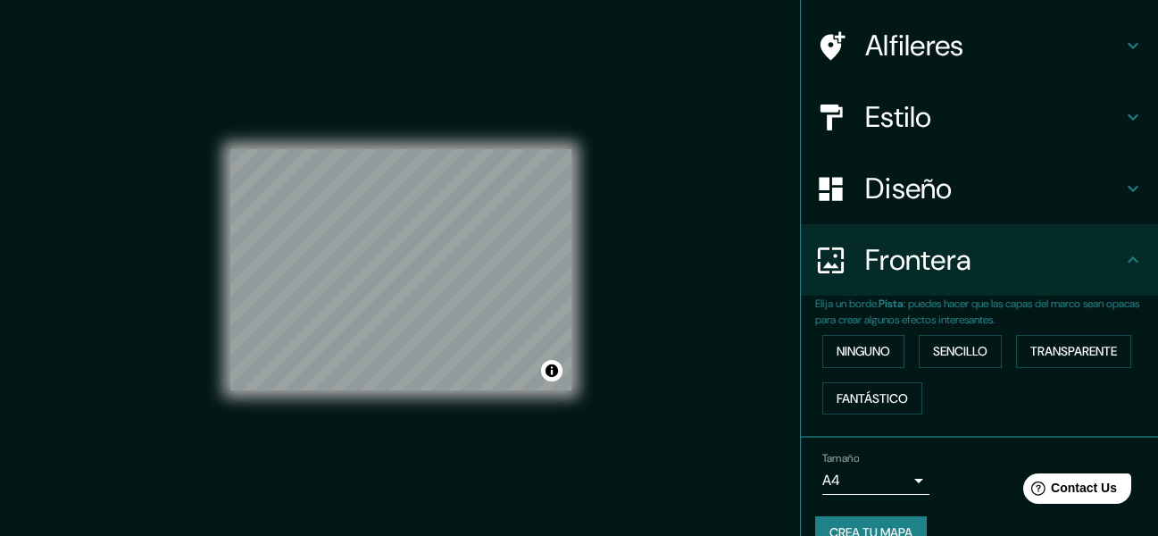
click at [1107, 246] on h4 "Frontera" at bounding box center [993, 260] width 257 height 36
click at [1040, 201] on h4 "Diseño" at bounding box center [993, 189] width 257 height 36
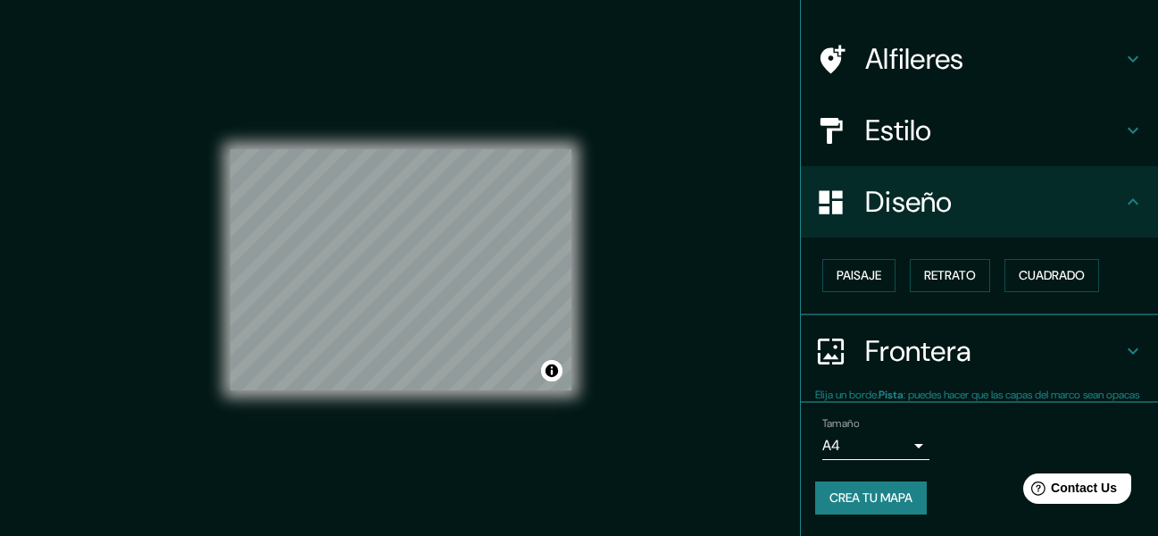
scroll to position [106, 0]
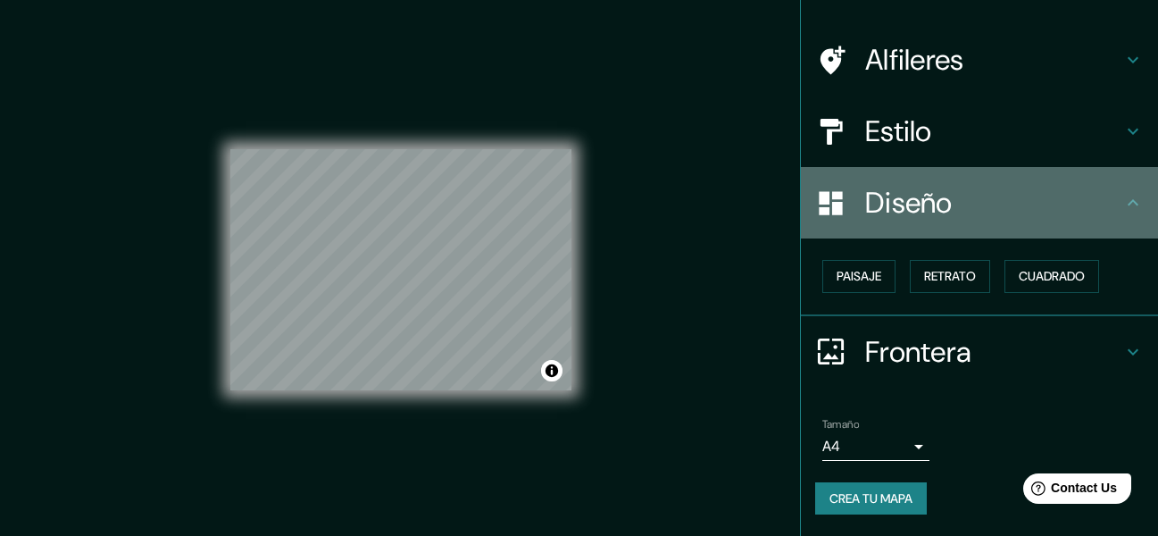
click at [1022, 200] on h4 "Diseño" at bounding box center [993, 203] width 257 height 36
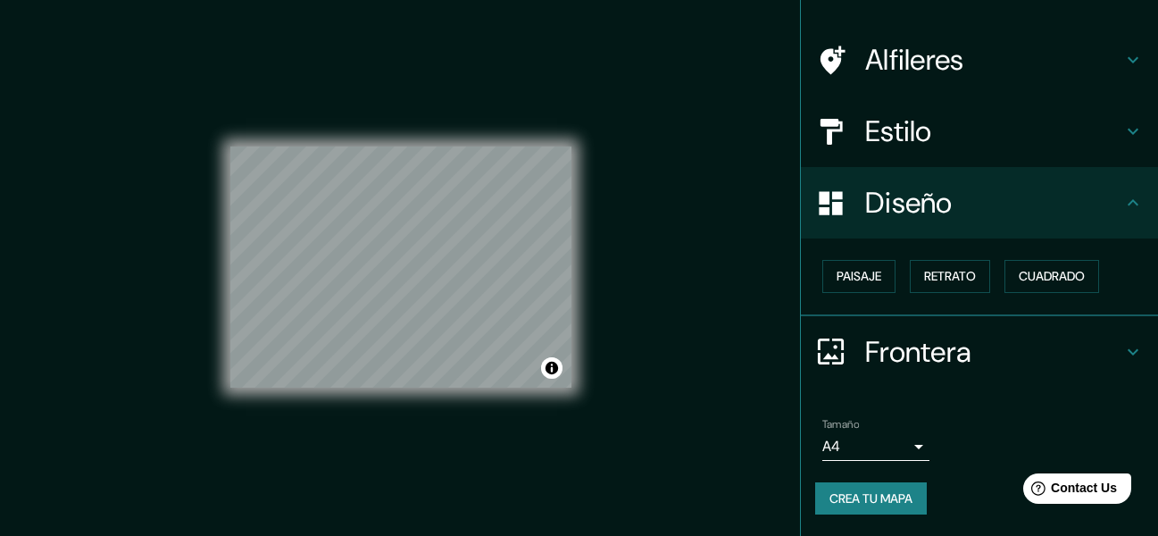
scroll to position [0, 0]
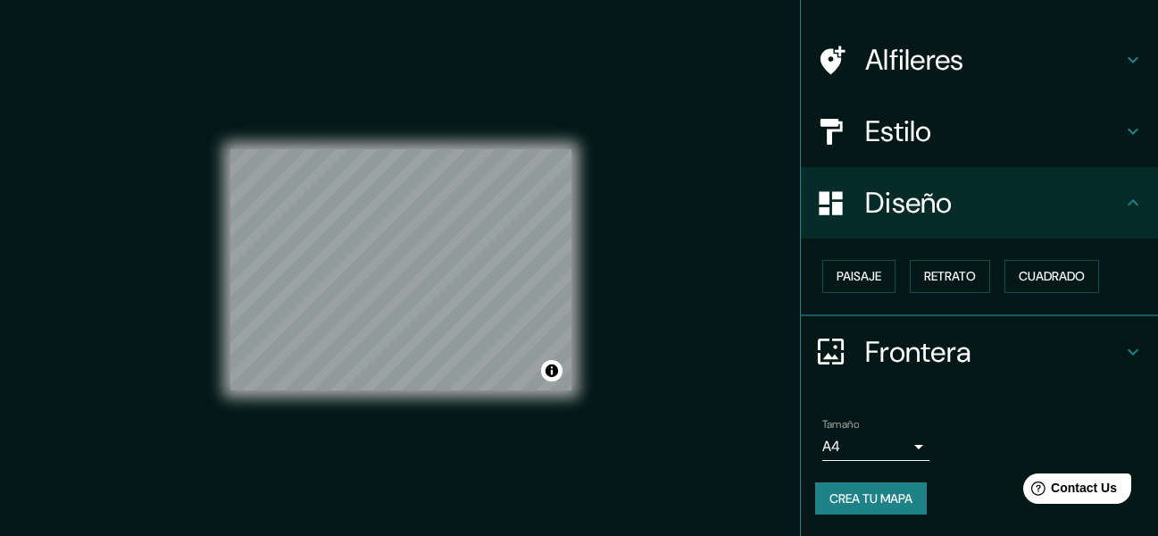
click at [863, 487] on button "Crea tu mapa" at bounding box center [871, 498] width 112 height 33
click at [834, 489] on button "Crea tu mapa" at bounding box center [871, 498] width 112 height 33
click at [868, 500] on button "Crea tu mapa" at bounding box center [871, 498] width 112 height 33
